Goal: Task Accomplishment & Management: Complete application form

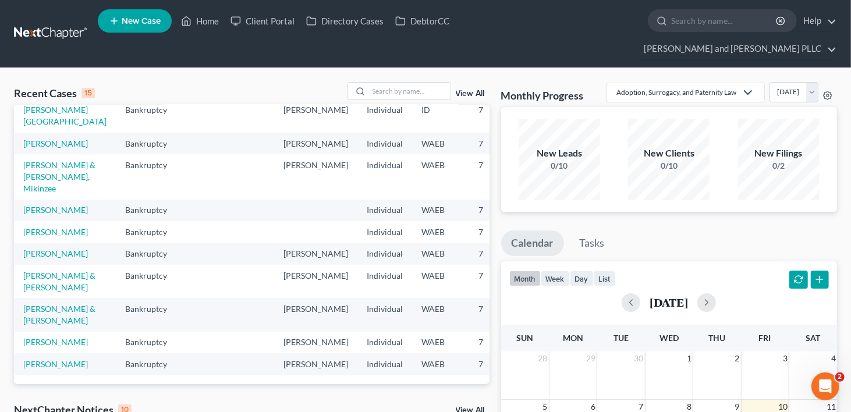
scroll to position [233, 0]
click at [35, 237] on link "[PERSON_NAME]" at bounding box center [55, 232] width 65 height 10
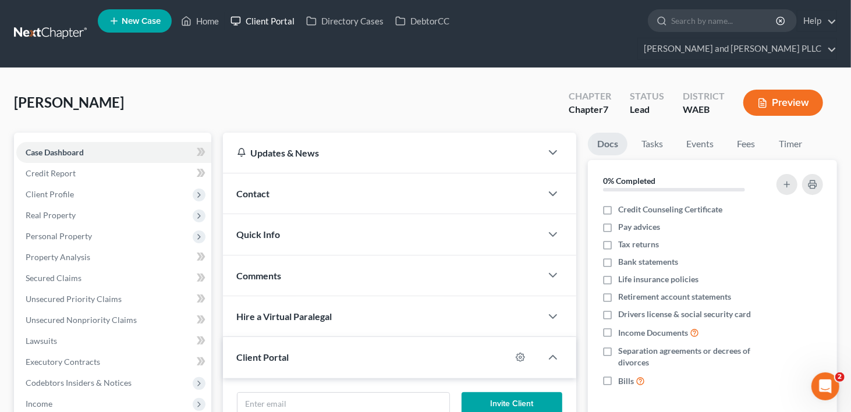
click at [260, 23] on link "Client Portal" at bounding box center [263, 20] width 76 height 21
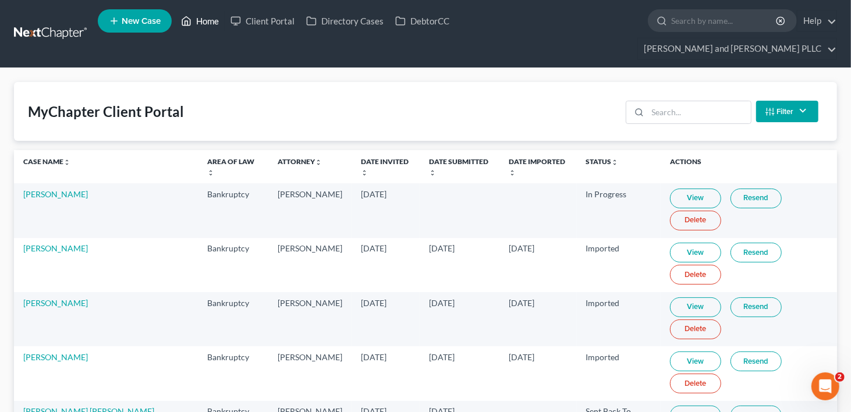
click at [207, 24] on link "Home" at bounding box center [199, 20] width 49 height 21
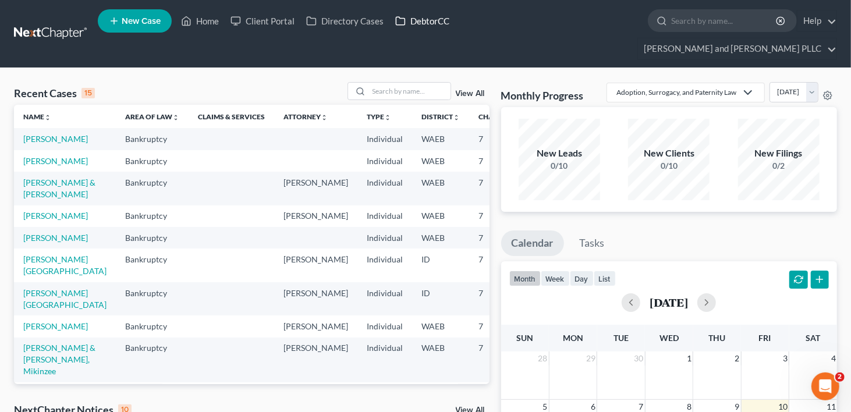
click at [424, 22] on link "DebtorCC" at bounding box center [422, 20] width 66 height 21
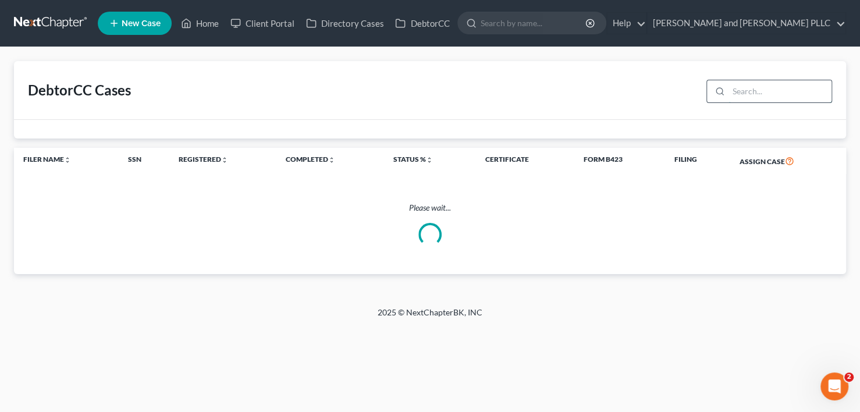
click at [768, 87] on input "search" at bounding box center [780, 91] width 103 height 22
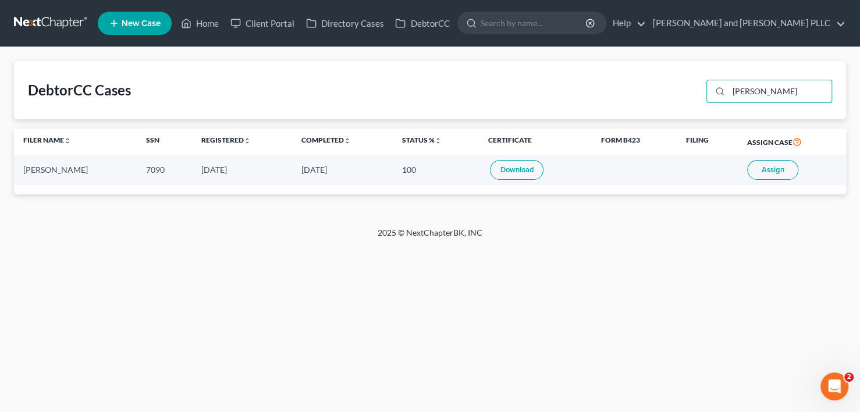
type input "[PERSON_NAME]"
click at [779, 172] on span "Assign" at bounding box center [773, 169] width 23 height 9
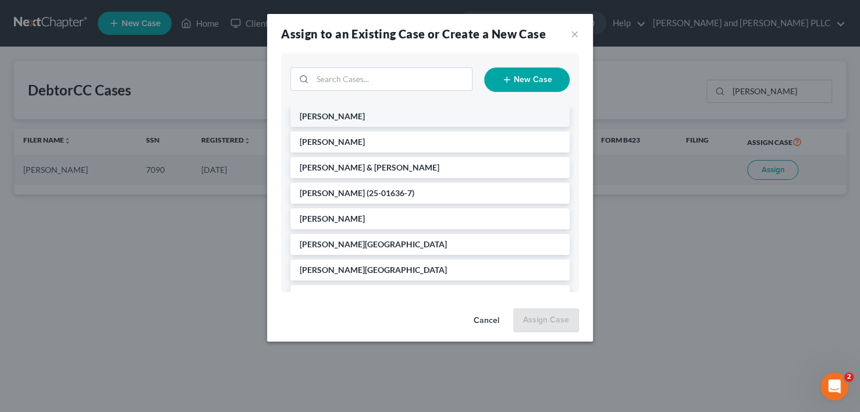
click at [370, 114] on li "[PERSON_NAME]" at bounding box center [429, 116] width 279 height 21
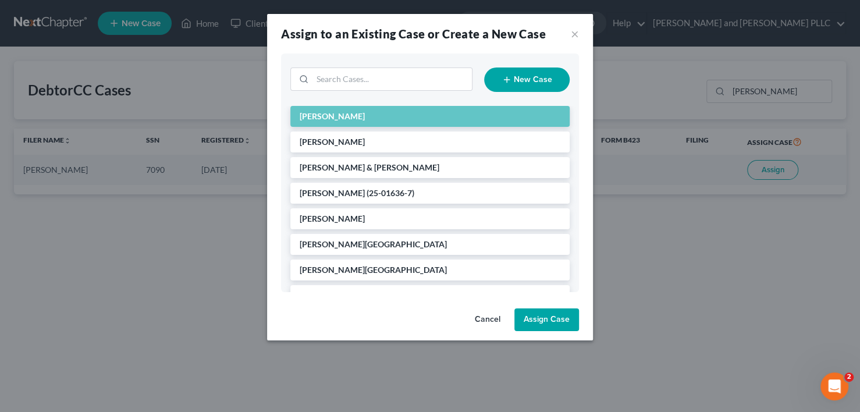
click at [545, 328] on button "Assign Case" at bounding box center [547, 320] width 65 height 23
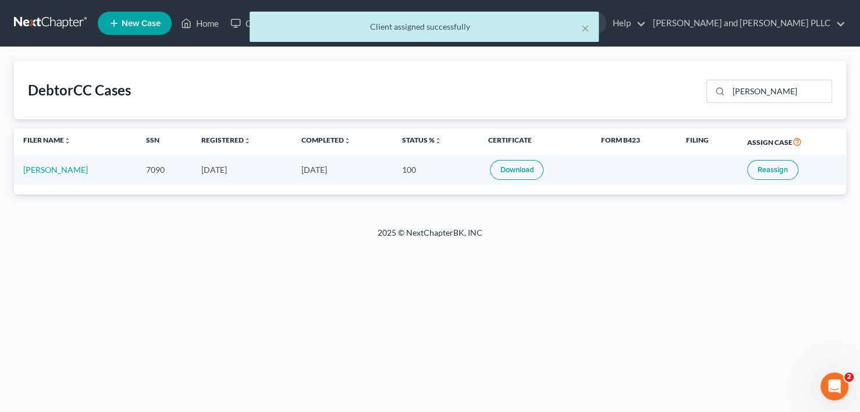
click at [207, 23] on div "× Client assigned successfully" at bounding box center [424, 30] width 860 height 36
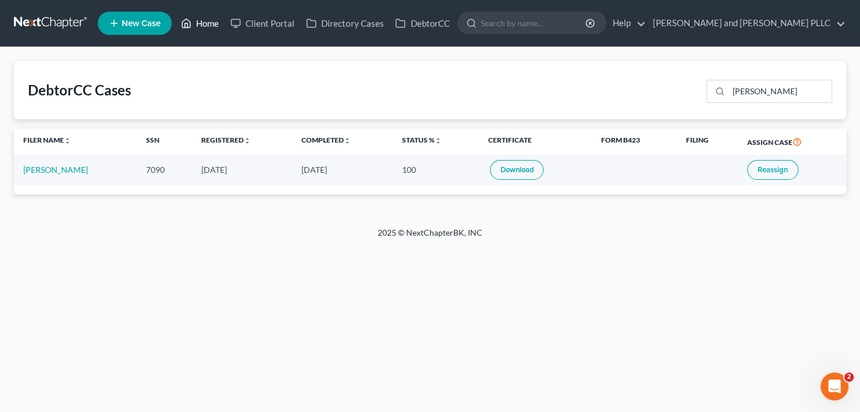
click at [216, 23] on link "Home" at bounding box center [199, 23] width 49 height 21
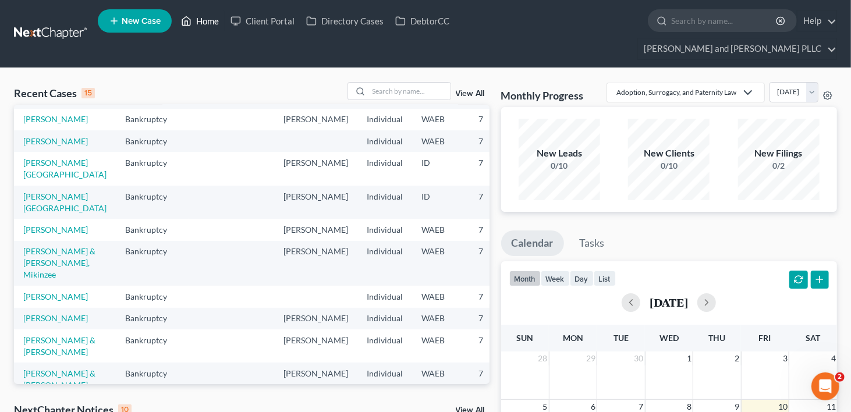
scroll to position [116, 0]
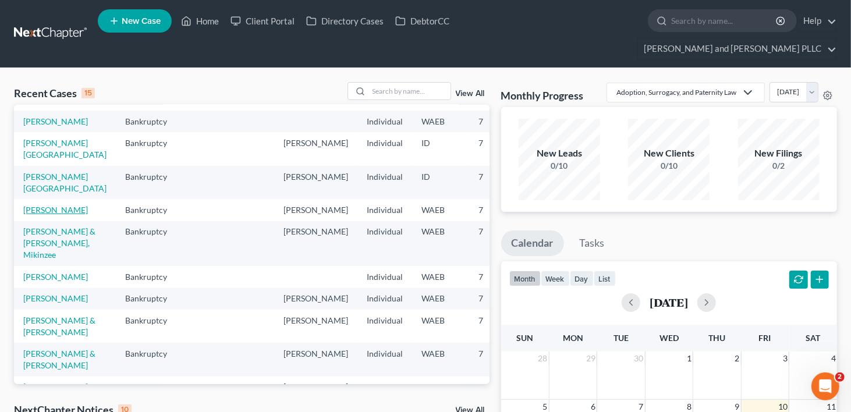
click at [38, 215] on link "[PERSON_NAME]" at bounding box center [55, 210] width 65 height 10
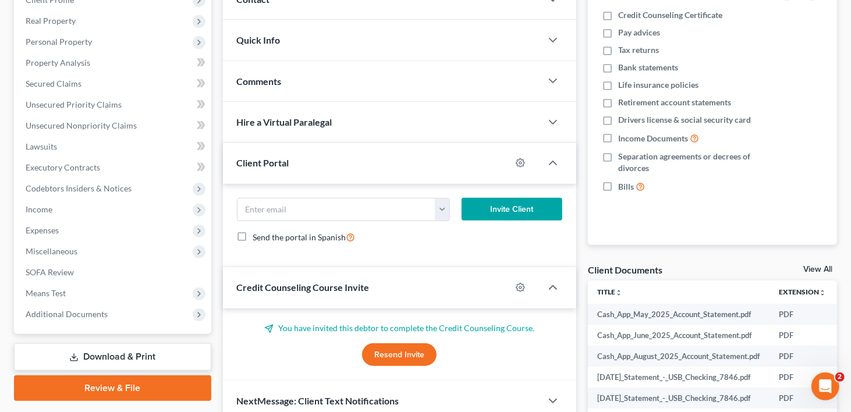
scroll to position [233, 0]
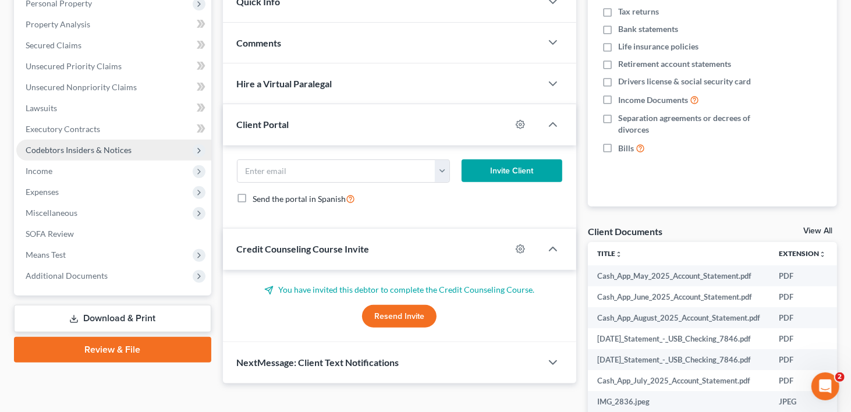
click at [70, 145] on span "Codebtors Insiders & Notices" at bounding box center [79, 150] width 106 height 10
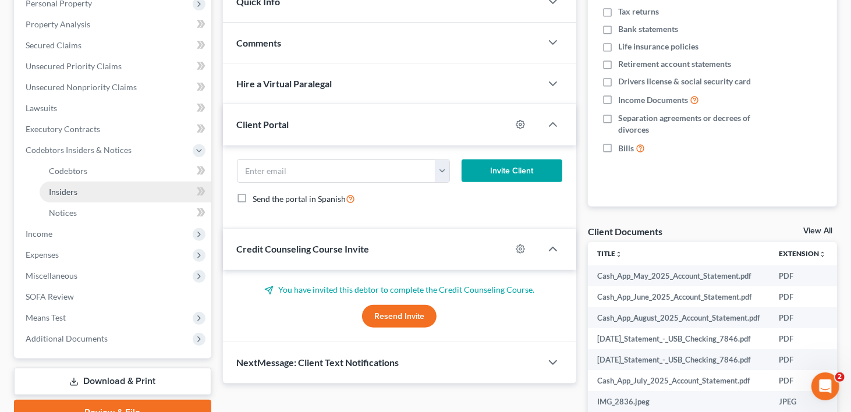
click at [56, 187] on span "Insiders" at bounding box center [63, 192] width 29 height 10
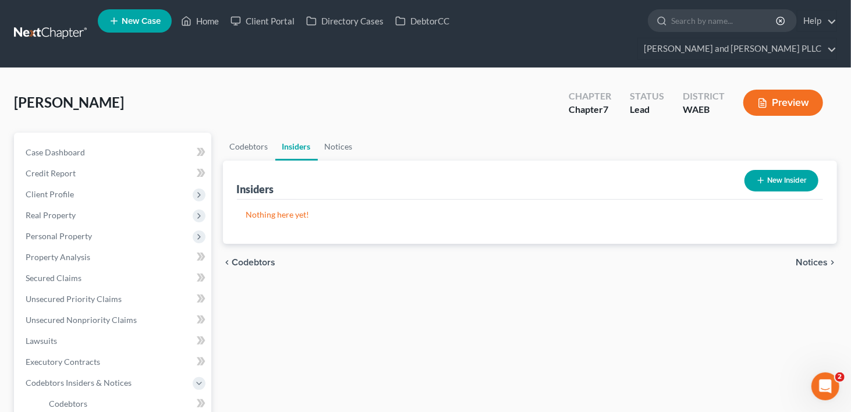
click at [782, 170] on button "New Insider" at bounding box center [782, 181] width 74 height 22
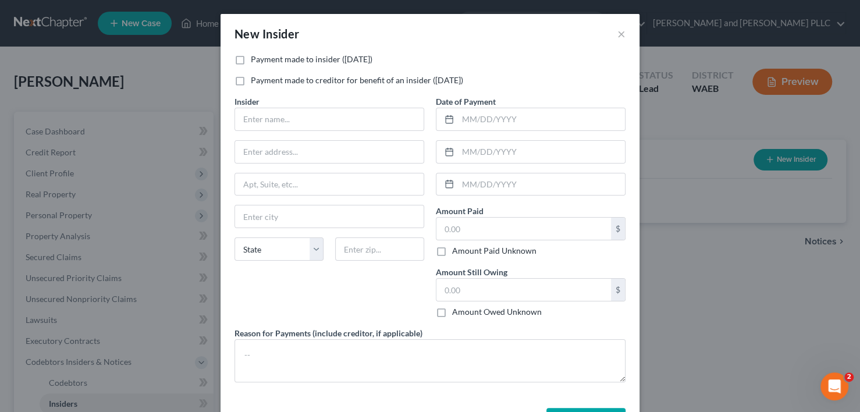
click at [251, 60] on label "Payment made to insider ([DATE])" at bounding box center [312, 60] width 122 height 12
click at [256, 60] on input "Payment made to insider ([DATE])" at bounding box center [260, 58] width 8 height 8
checkbox input "true"
click at [301, 122] on input "text" at bounding box center [329, 119] width 189 height 22
type input "[PERSON_NAME]"
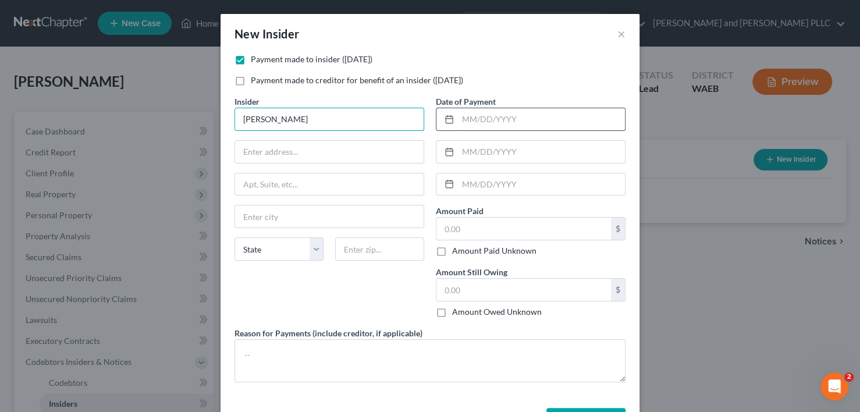
click at [496, 124] on input "text" at bounding box center [541, 119] width 167 height 22
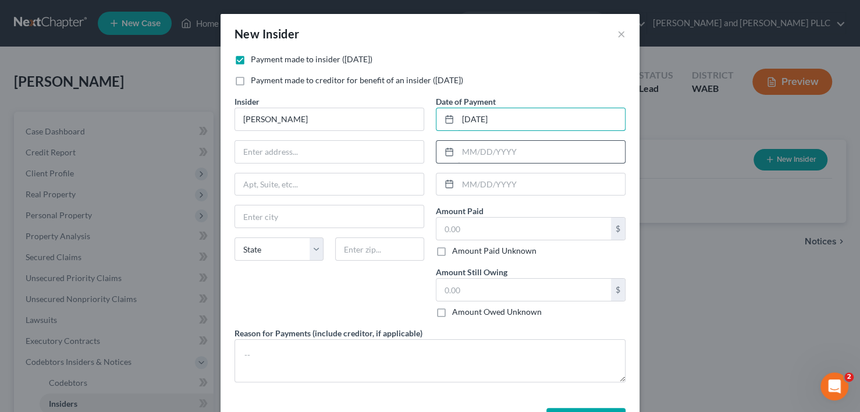
type input "[DATE]"
click at [490, 149] on input "text" at bounding box center [541, 152] width 167 height 22
type input "[DATE]"
click at [498, 231] on input "text" at bounding box center [524, 229] width 175 height 22
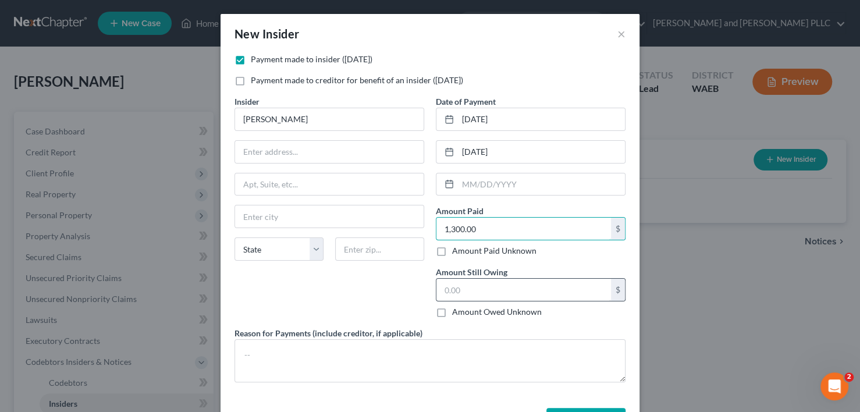
type input "1,300.00"
click at [492, 295] on input "text" at bounding box center [524, 290] width 175 height 22
type input "0.00"
click at [335, 290] on div "Insider * [PERSON_NAME] State [US_STATE] AK AR AZ CA CO CT DE DC [GEOGRAPHIC_DA…" at bounding box center [329, 211] width 201 height 232
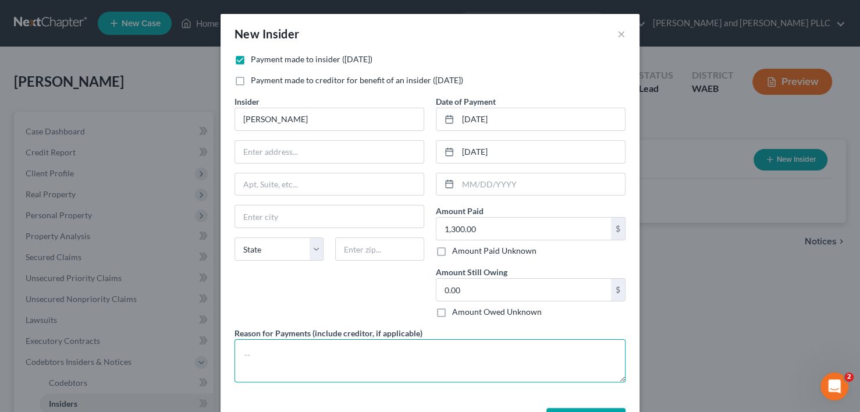
click at [264, 347] on textarea at bounding box center [430, 360] width 391 height 43
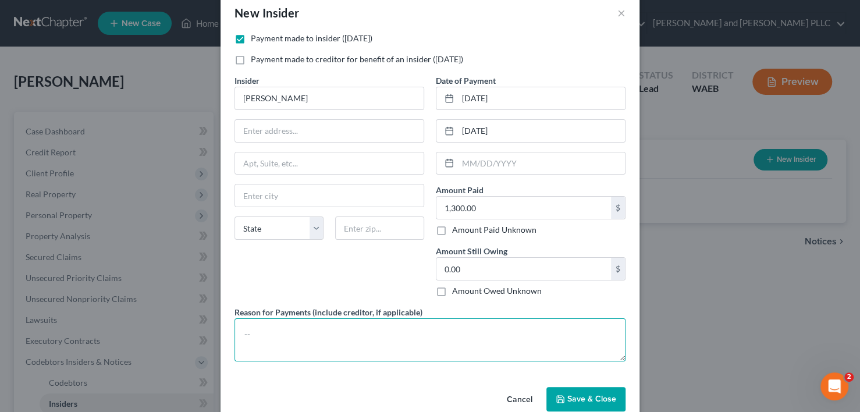
scroll to position [41, 0]
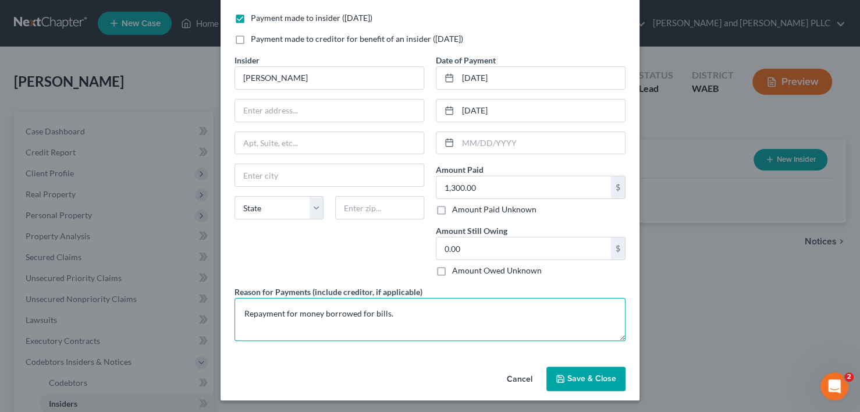
type textarea "Repayment for money borrowed for bills."
click at [574, 378] on span "Save & Close" at bounding box center [592, 379] width 49 height 10
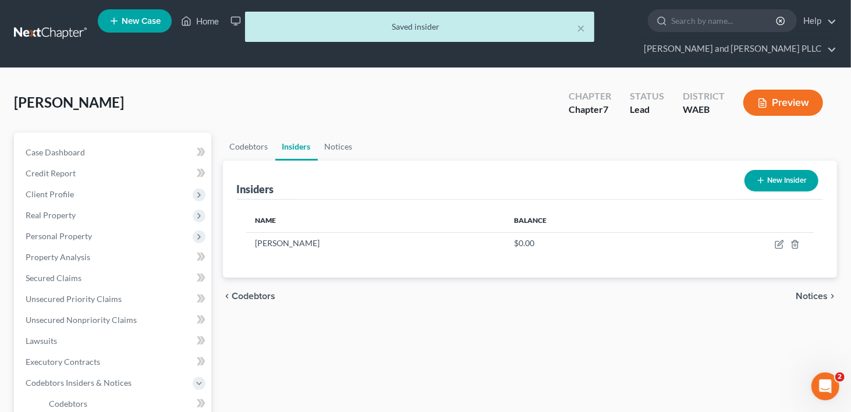
click at [787, 170] on button "New Insider" at bounding box center [782, 181] width 74 height 22
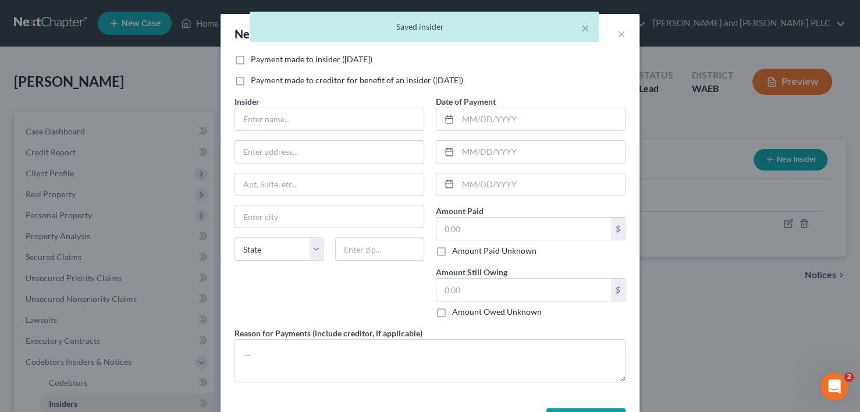
click at [251, 59] on label "Payment made to insider ([DATE])" at bounding box center [312, 60] width 122 height 12
click at [256, 59] on input "Payment made to insider ([DATE])" at bounding box center [260, 58] width 8 height 8
checkbox input "true"
click at [285, 121] on input "text" at bounding box center [329, 119] width 189 height 22
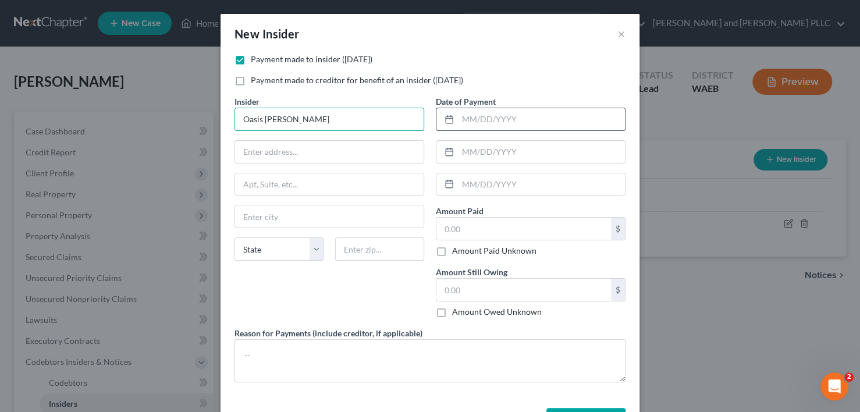
type input "Oasis [PERSON_NAME]"
click at [469, 114] on input "text" at bounding box center [541, 119] width 167 height 22
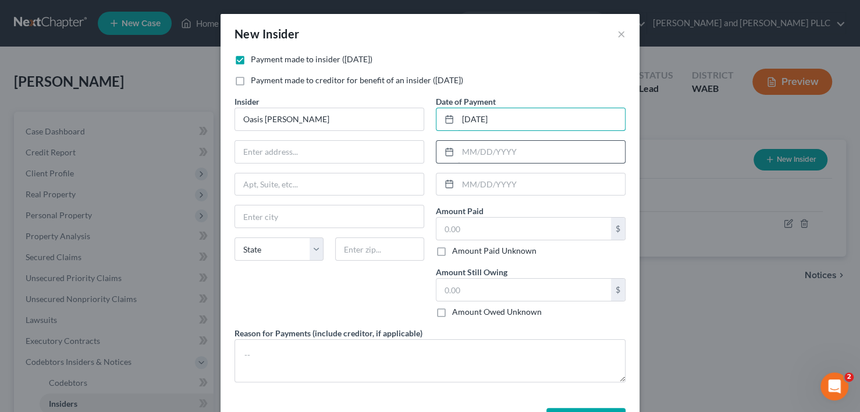
type input "[DATE]"
click at [467, 141] on input "text" at bounding box center [541, 152] width 167 height 22
type input "[DATE]"
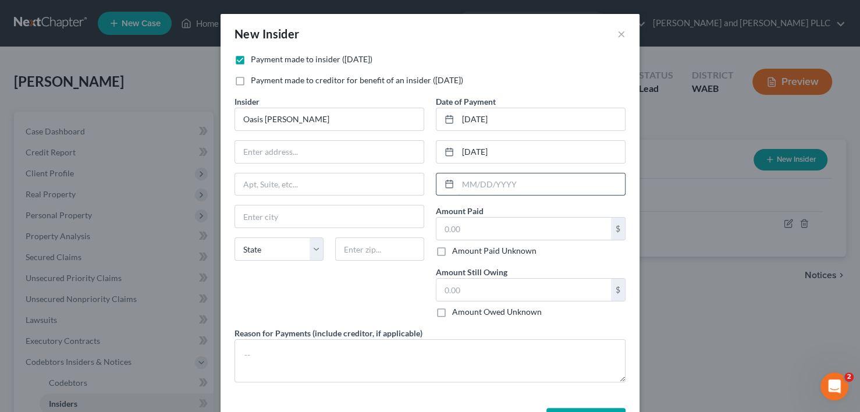
click at [466, 178] on input "text" at bounding box center [541, 184] width 167 height 22
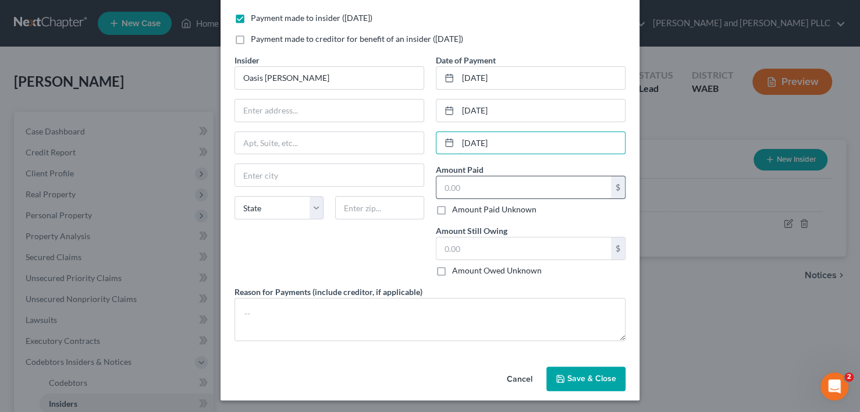
type input "[DATE]"
click at [469, 183] on input "text" at bounding box center [524, 187] width 175 height 22
click at [481, 190] on input "text" at bounding box center [524, 187] width 175 height 22
type input "3,585.00"
click at [450, 246] on input "text" at bounding box center [524, 249] width 175 height 22
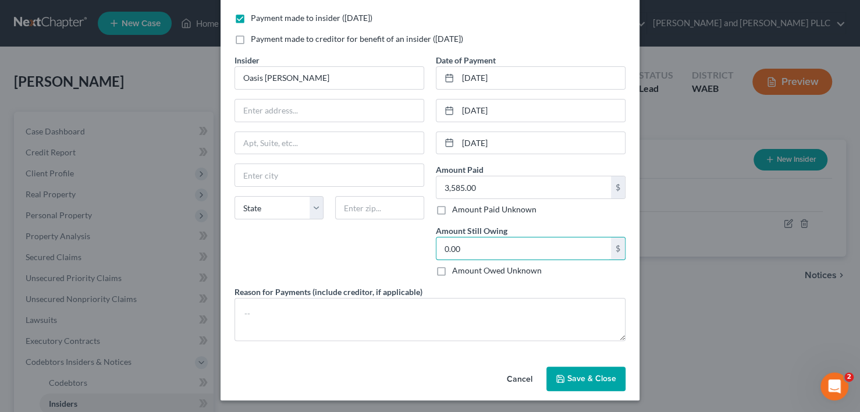
type input "0.00"
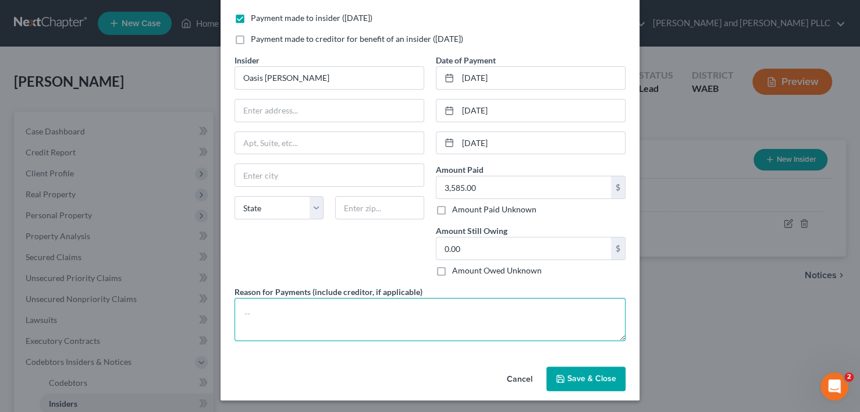
click at [273, 316] on textarea at bounding box center [430, 319] width 391 height 43
type textarea "Payment for money borrowed for bills while on unemployment."
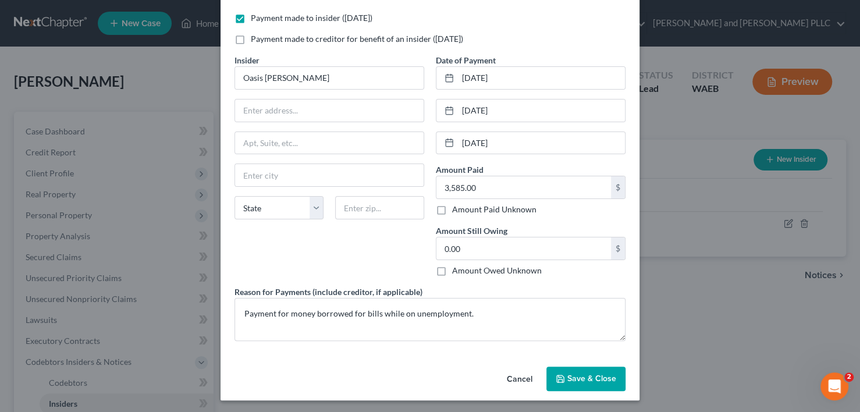
click at [601, 376] on span "Save & Close" at bounding box center [592, 379] width 49 height 10
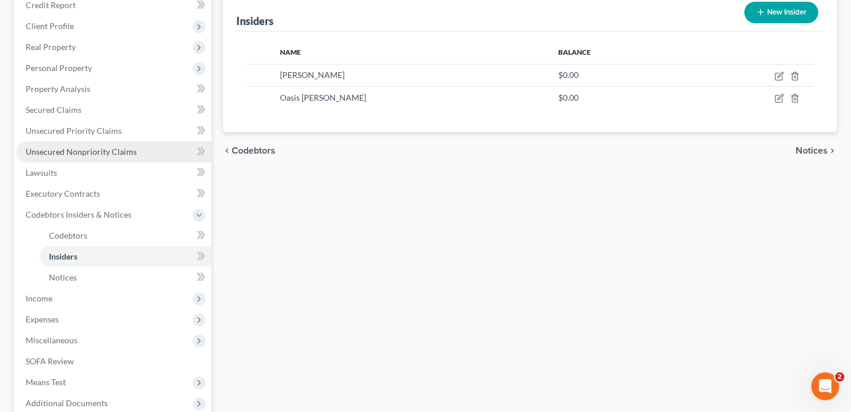
scroll to position [175, 0]
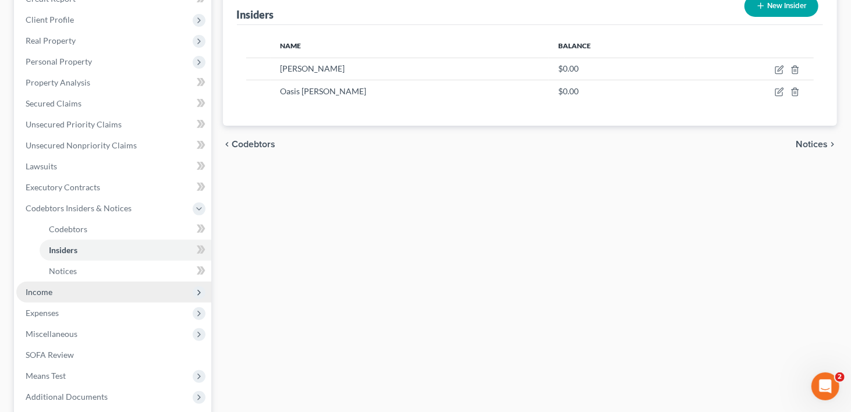
click at [35, 287] on span "Income" at bounding box center [39, 292] width 27 height 10
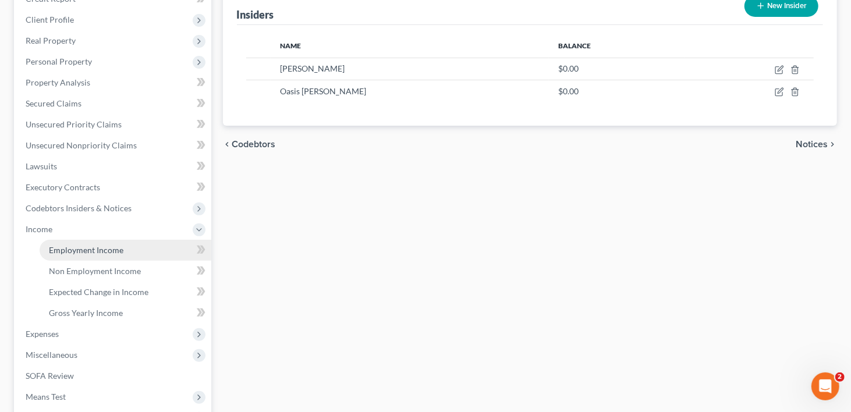
click at [82, 245] on span "Employment Income" at bounding box center [86, 250] width 75 height 10
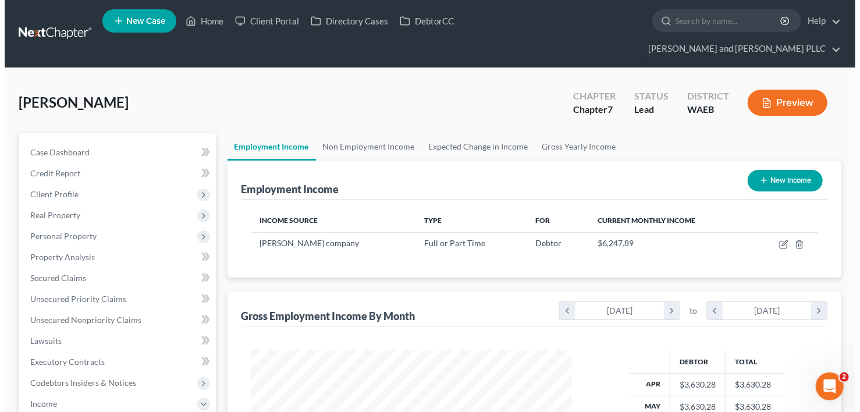
scroll to position [207, 345]
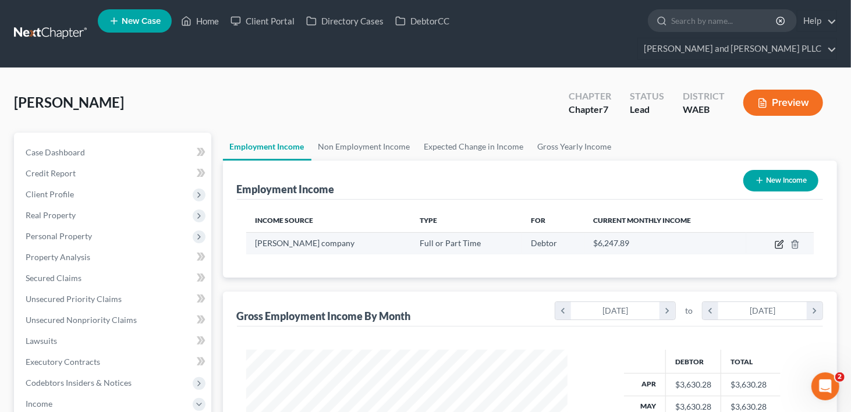
click at [781, 240] on icon "button" at bounding box center [780, 242] width 5 height 5
select select "0"
select select "50"
select select "3"
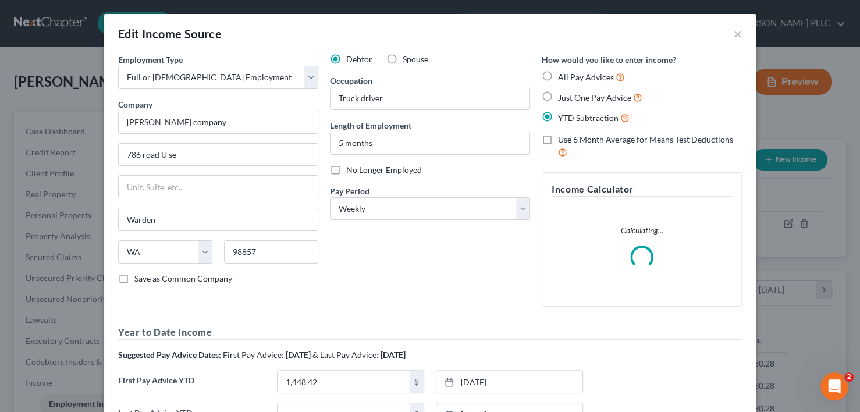
scroll to position [162, 0]
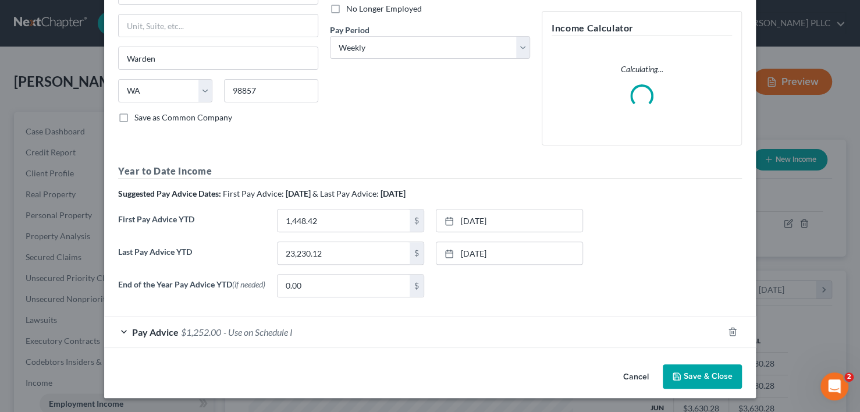
click at [109, 339] on div "Pay Advice $1,252.00 - Use on Schedule I" at bounding box center [413, 332] width 619 height 31
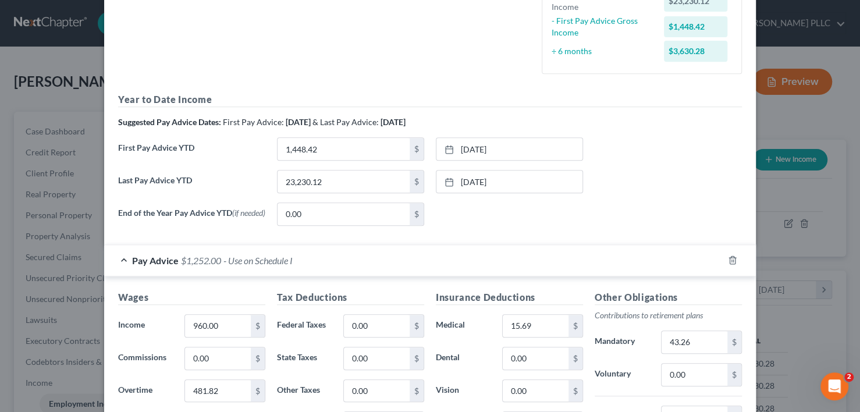
scroll to position [278, 0]
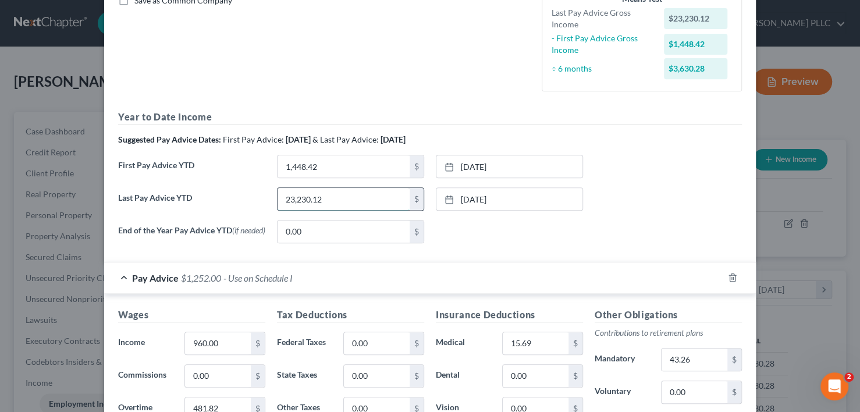
click at [341, 197] on input "23,230.12" at bounding box center [344, 199] width 132 height 22
type input "27,573.14"
click at [461, 196] on link "[DATE]" at bounding box center [510, 199] width 146 height 22
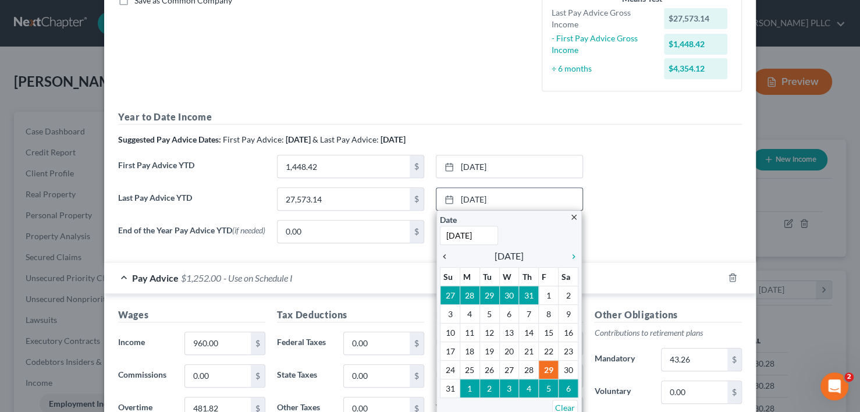
click at [440, 253] on icon "chevron_left" at bounding box center [447, 256] width 15 height 9
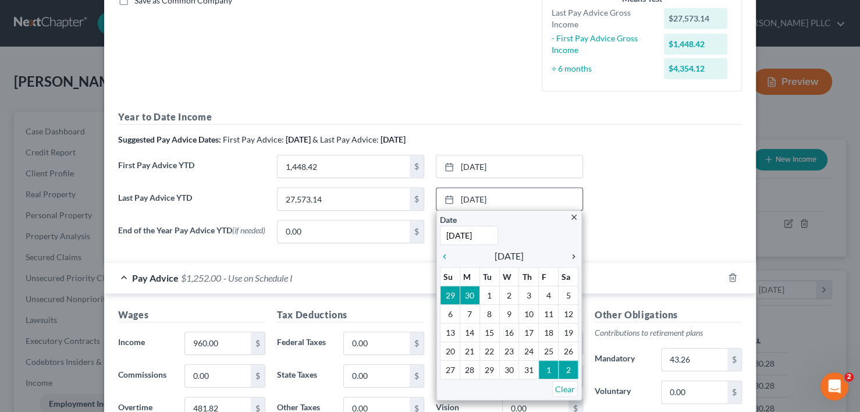
click at [568, 255] on icon "chevron_right" at bounding box center [571, 256] width 15 height 9
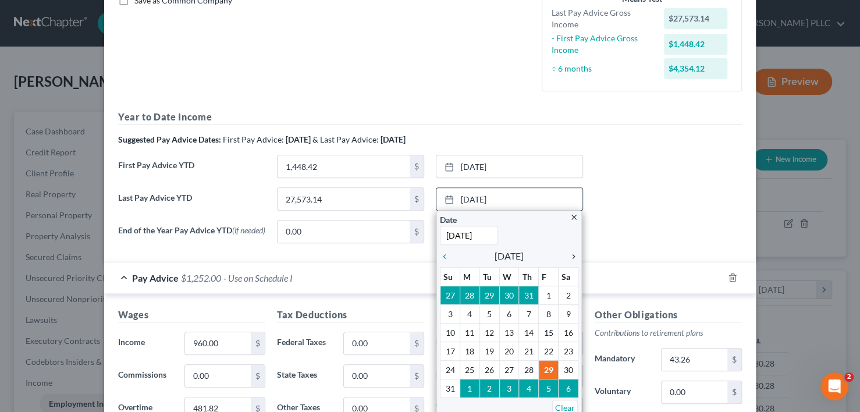
click at [568, 255] on icon "chevron_right" at bounding box center [571, 256] width 15 height 9
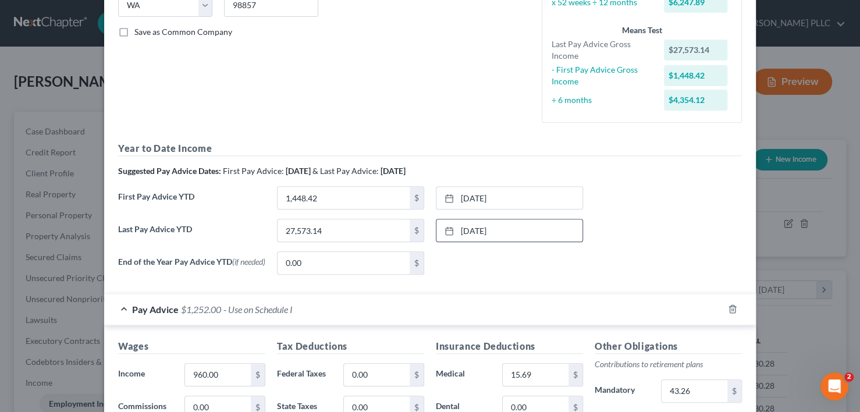
scroll to position [336, 0]
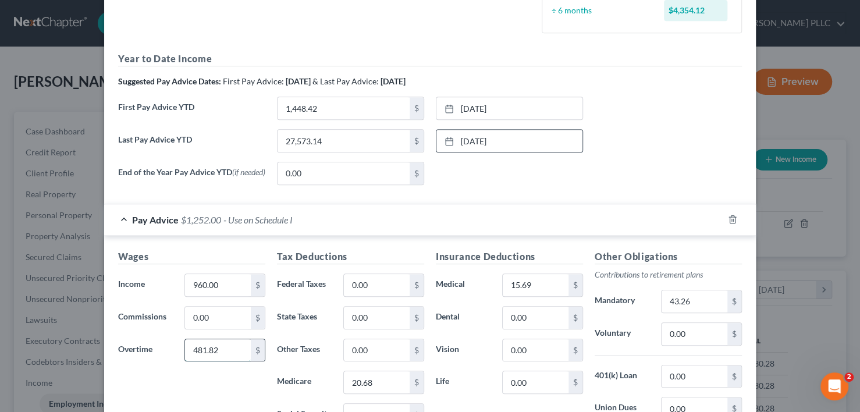
click at [224, 350] on input "481.82" at bounding box center [218, 350] width 66 height 22
type input "234.60"
click at [518, 204] on div "Pay Advice $1,004.78 - Use on Schedule I Wages Income * 960.00 $ Commissions 0.…" at bounding box center [430, 395] width 652 height 382
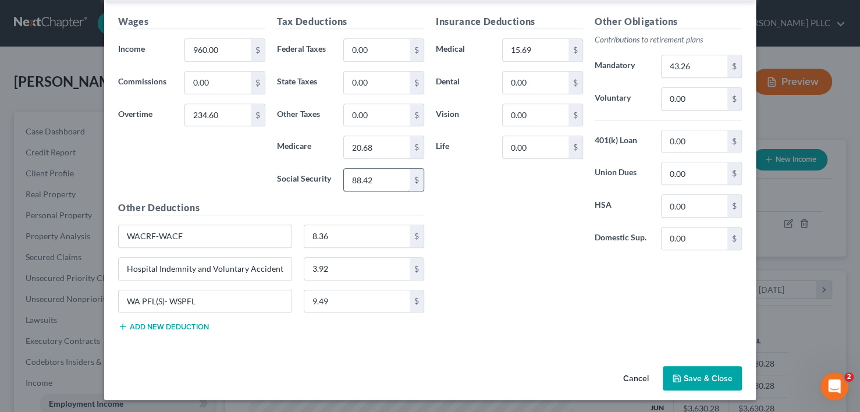
click at [378, 176] on input "88.42" at bounding box center [377, 180] width 66 height 22
type input "73.09"
click at [374, 147] on input "20.68" at bounding box center [377, 147] width 66 height 22
type input "17.10"
click at [342, 233] on input "8.36" at bounding box center [357, 236] width 106 height 22
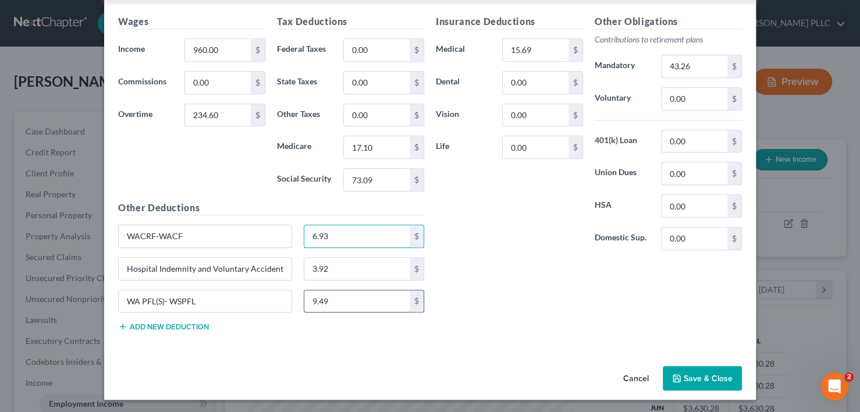
type input "6.93"
click at [328, 302] on input "9.49" at bounding box center [357, 301] width 106 height 22
type input "7.86"
click at [696, 63] on input "43.26" at bounding box center [695, 66] width 66 height 22
type input "35.84"
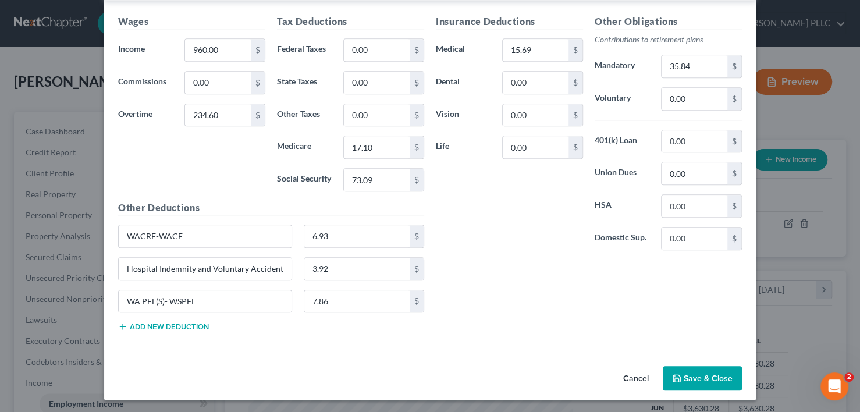
click at [708, 368] on button "Save & Close" at bounding box center [702, 378] width 79 height 24
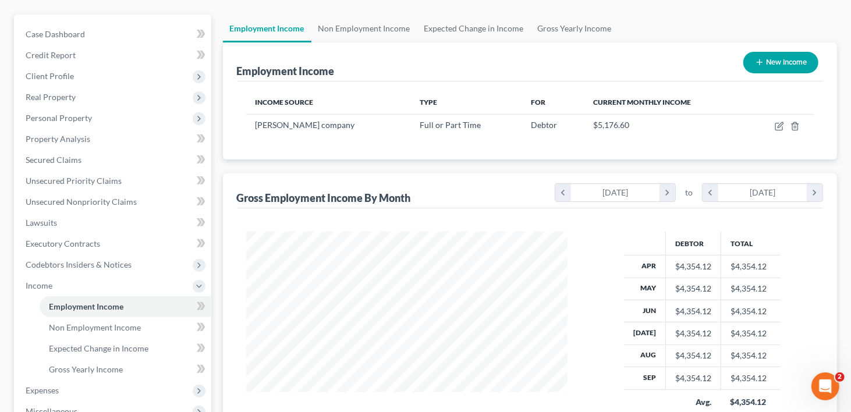
scroll to position [289, 0]
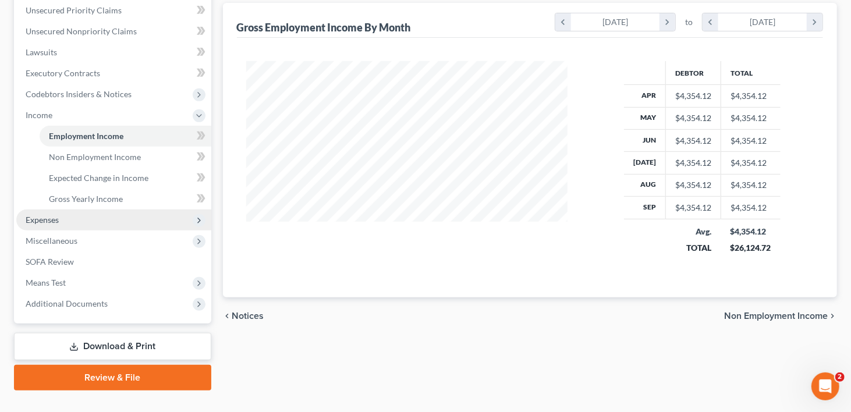
click at [41, 215] on span "Expenses" at bounding box center [42, 220] width 33 height 10
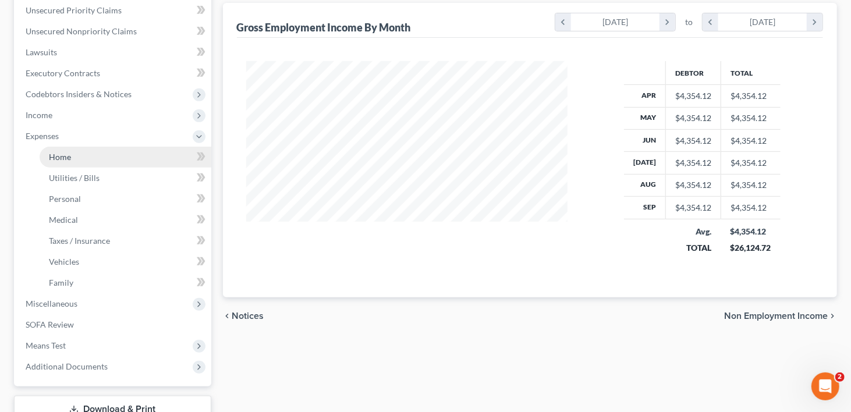
click at [77, 147] on link "Home" at bounding box center [126, 157] width 172 height 21
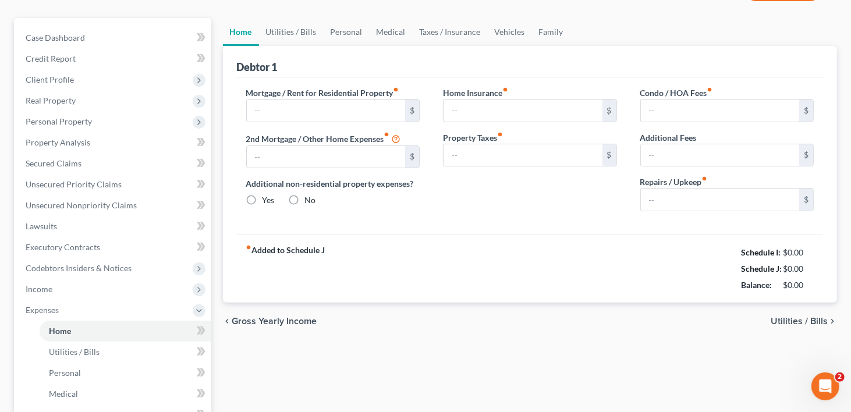
type input "1,279.28"
type input "0.00"
radio input "true"
type input "0.00"
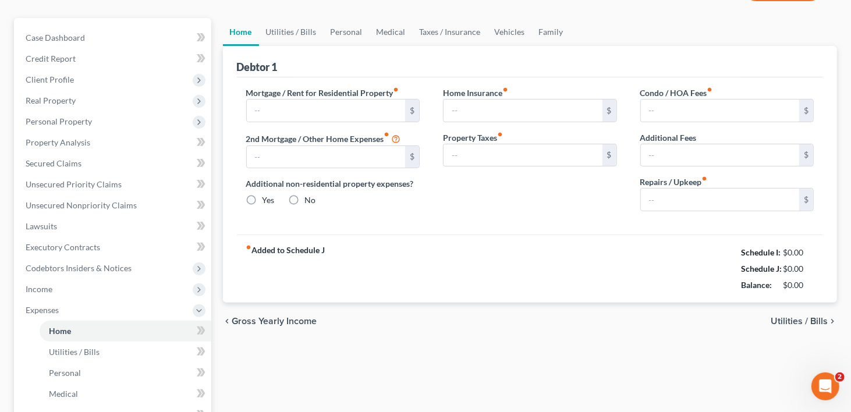
type input "0.00"
type input "75.39"
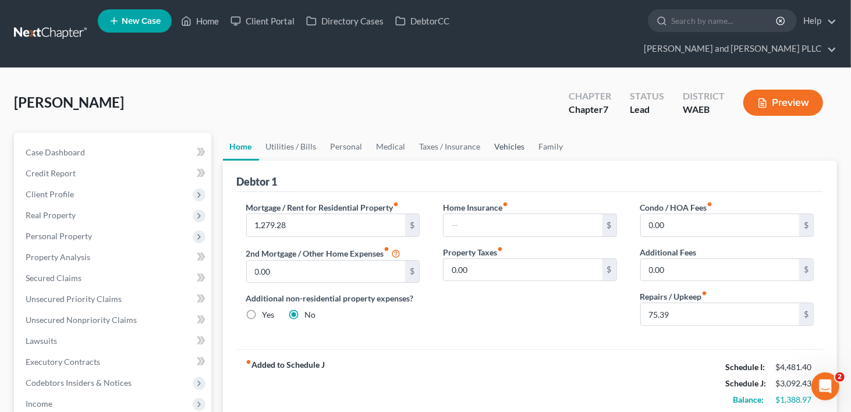
click at [514, 133] on link "Vehicles" at bounding box center [510, 147] width 44 height 28
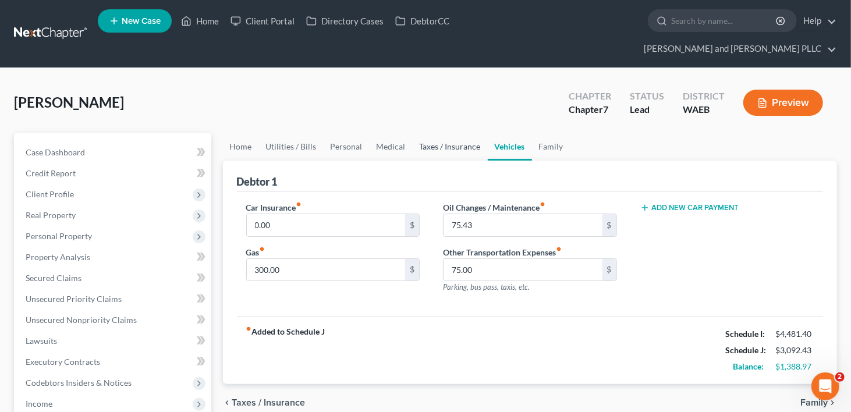
click at [445, 133] on link "Taxes / Insurance" at bounding box center [450, 147] width 75 height 28
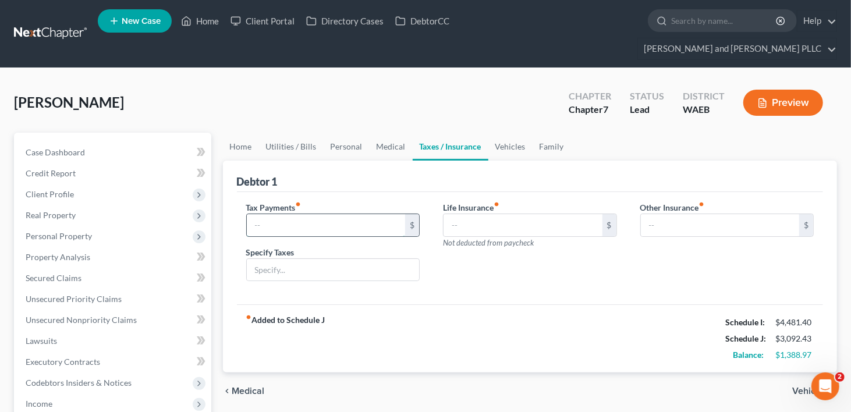
click at [293, 214] on input "text" at bounding box center [326, 225] width 159 height 22
type input "138.00"
click at [455, 254] on div "Life Insurance fiber_manual_record $ Not deducted from paycheck" at bounding box center [529, 246] width 197 height 90
click at [550, 133] on link "Family" at bounding box center [552, 147] width 38 height 28
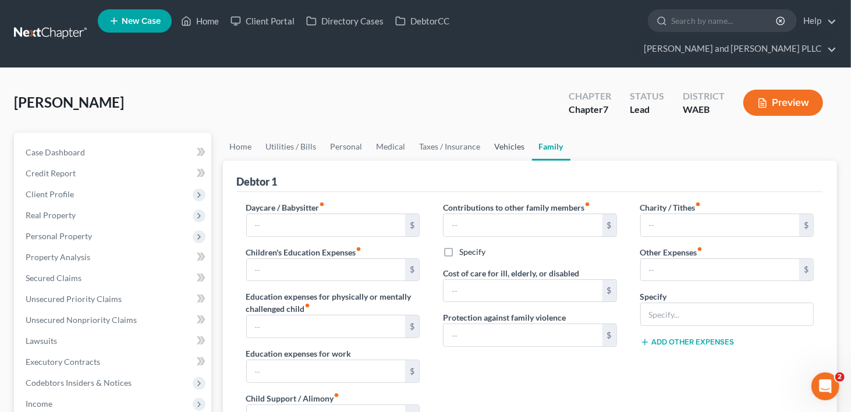
click at [508, 133] on link "Vehicles" at bounding box center [510, 147] width 44 height 28
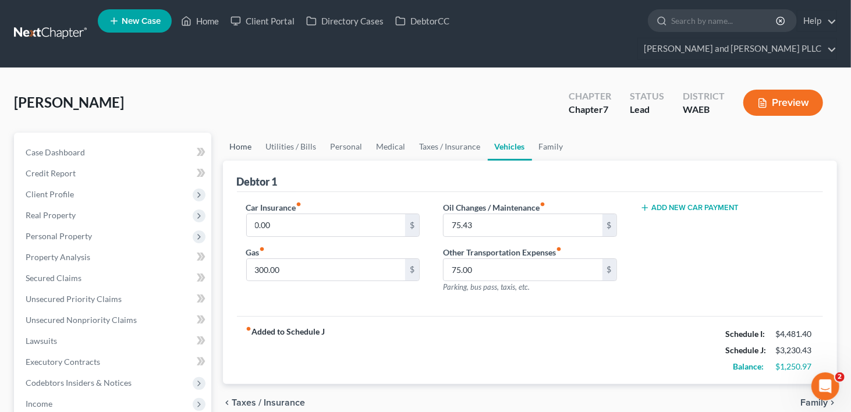
click at [234, 133] on link "Home" at bounding box center [241, 147] width 36 height 28
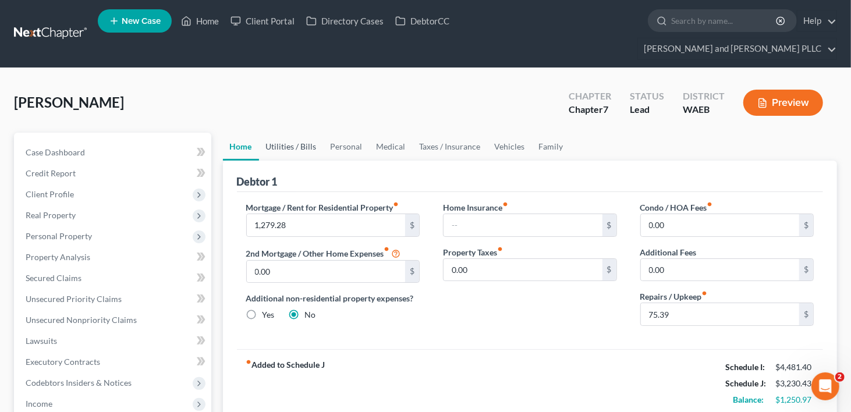
click at [288, 133] on link "Utilities / Bills" at bounding box center [291, 147] width 65 height 28
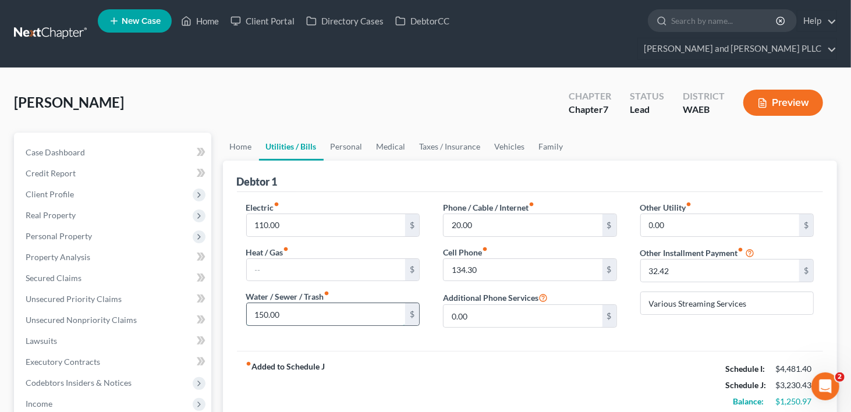
click at [269, 303] on input "150.00" at bounding box center [326, 314] width 159 height 22
type input "152.35"
click at [287, 214] on input "110.00" at bounding box center [326, 225] width 159 height 22
click at [643, 247] on label "Other Installment Payment fiber_manual_record" at bounding box center [692, 253] width 104 height 12
click at [675, 133] on ul "Home Utilities / Bills Personal Medical Taxes / Insurance Vehicles Family" at bounding box center [530, 147] width 615 height 28
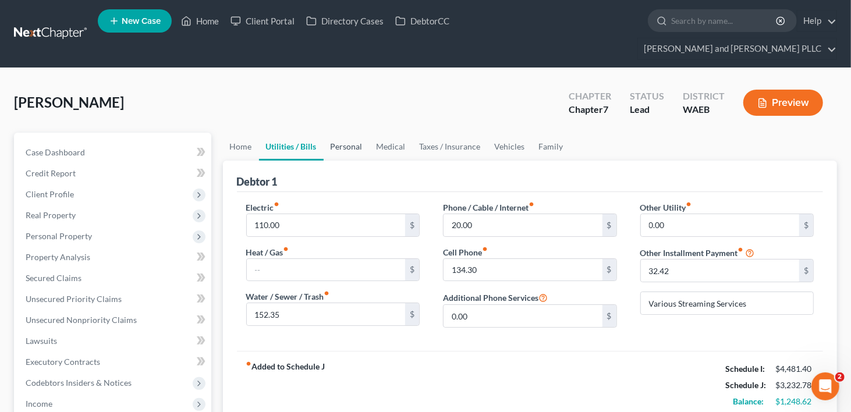
click at [342, 133] on link "Personal" at bounding box center [347, 147] width 46 height 28
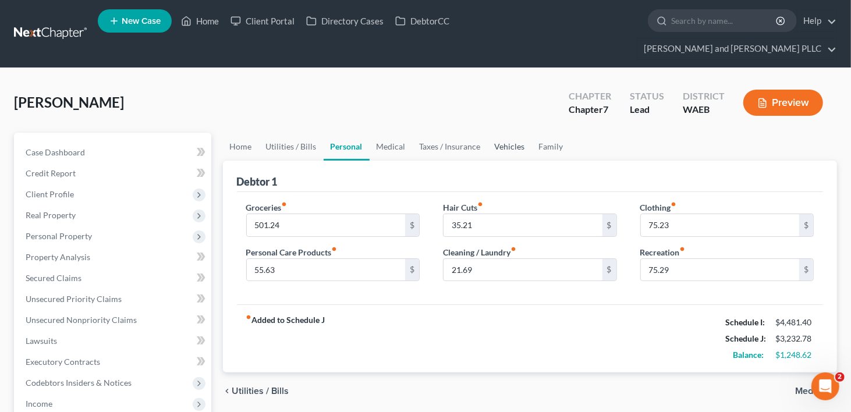
click at [505, 133] on link "Vehicles" at bounding box center [510, 147] width 44 height 28
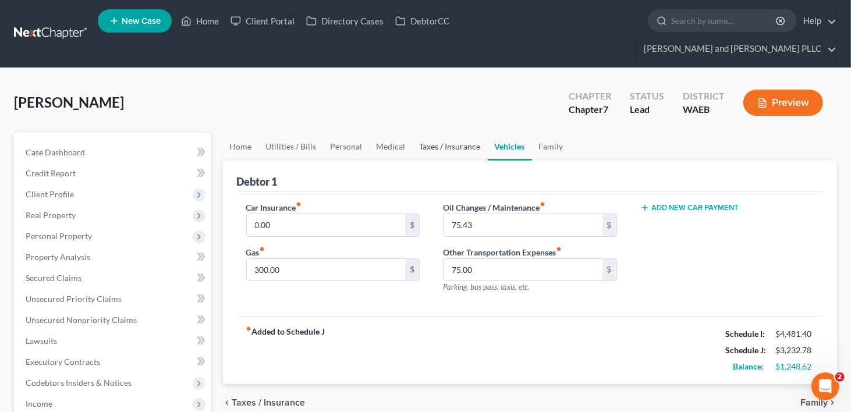
click at [432, 133] on link "Taxes / Insurance" at bounding box center [450, 147] width 75 height 28
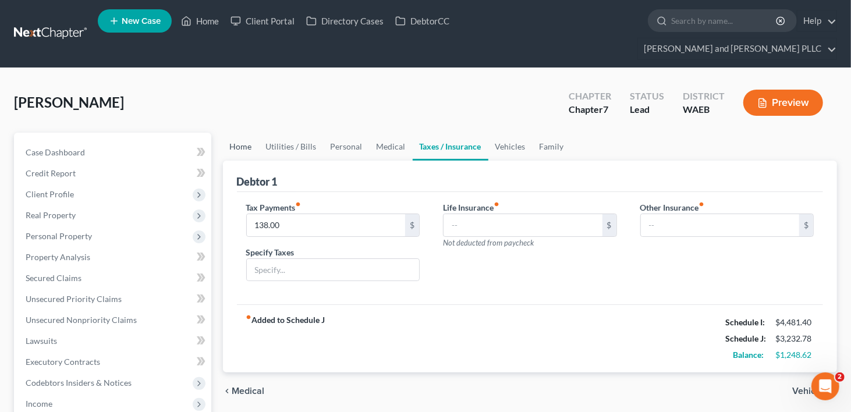
click at [236, 133] on link "Home" at bounding box center [241, 147] width 36 height 28
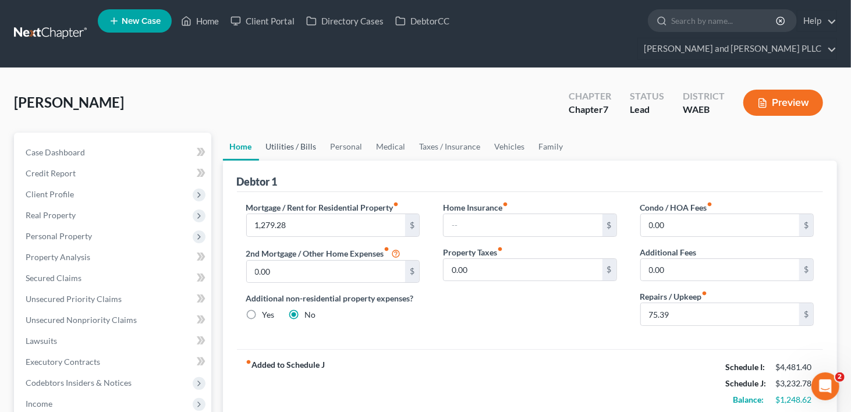
click at [270, 133] on link "Utilities / Bills" at bounding box center [291, 147] width 65 height 28
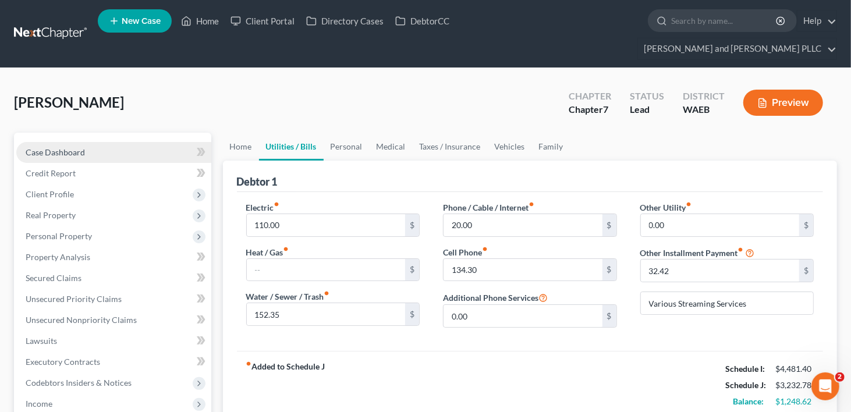
click at [93, 142] on link "Case Dashboard" at bounding box center [113, 152] width 195 height 21
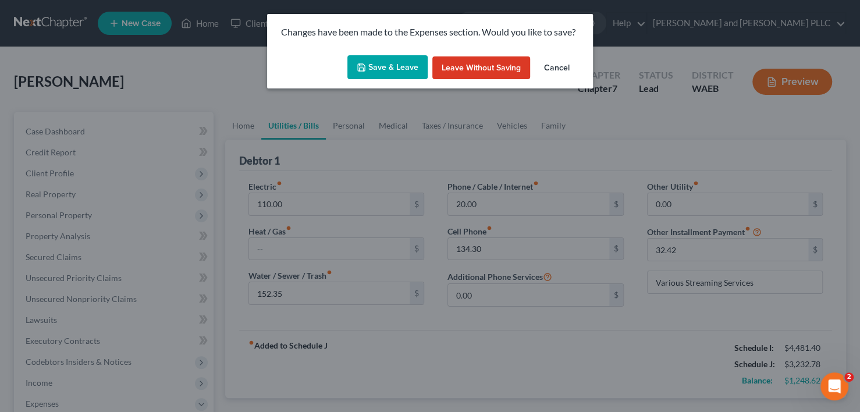
click at [399, 63] on button "Save & Leave" at bounding box center [388, 67] width 80 height 24
